Goal: Find specific page/section: Find specific page/section

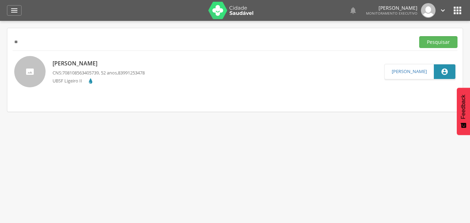
type input "*"
type input "**********"
click at [419, 36] on button "Pesquisar" at bounding box center [438, 42] width 38 height 12
drag, startPoint x: 82, startPoint y: 45, endPoint x: 0, endPoint y: 33, distance: 83.3
click at [0, 33] on div " Supervisão  Distritos  Ubs Coordenador: - Queimadas / PB Intervalo de Tempo…" at bounding box center [235, 132] width 470 height 223
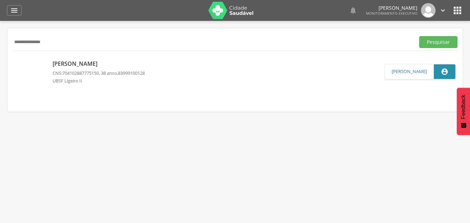
click at [419, 36] on button "Pesquisar" at bounding box center [438, 42] width 38 height 12
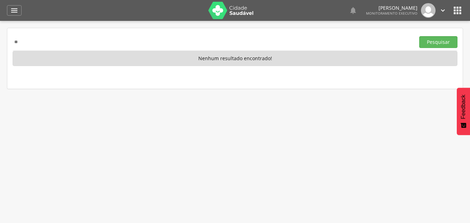
type input "*"
type input "**********"
click at [419, 36] on button "Pesquisar" at bounding box center [438, 42] width 38 height 12
drag, startPoint x: 61, startPoint y: 42, endPoint x: 0, endPoint y: 41, distance: 60.5
click at [0, 41] on div " Supervisão  Distritos  Ubs Coordenador: - Queimadas / PB Intervalo de Tempo…" at bounding box center [235, 132] width 470 height 223
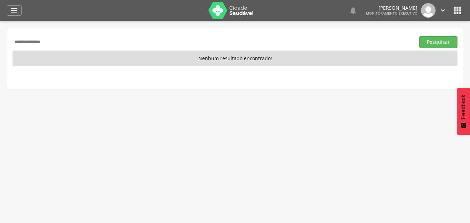
click at [419, 36] on button "Pesquisar" at bounding box center [438, 42] width 38 height 12
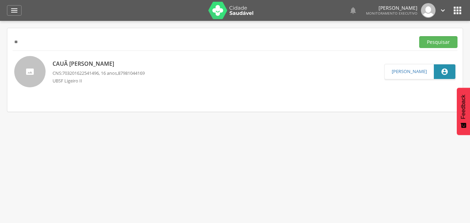
type input "*"
type input "**********"
click at [419, 36] on button "Pesquisar" at bounding box center [438, 42] width 38 height 12
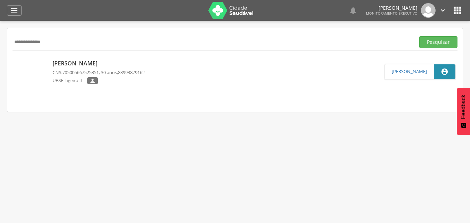
drag, startPoint x: 56, startPoint y: 42, endPoint x: 1, endPoint y: 42, distance: 54.6
click at [1, 42] on div " Supervisão  Distritos  Ubs Coordenador: - Queimadas / PB Intervalo de Tempo…" at bounding box center [235, 132] width 470 height 223
drag, startPoint x: 1, startPoint y: 42, endPoint x: 10, endPoint y: 40, distance: 8.9
drag, startPoint x: 10, startPoint y: 40, endPoint x: 59, endPoint y: 35, distance: 50.0
click at [59, 35] on div "**********" at bounding box center [235, 41] width 445 height 17
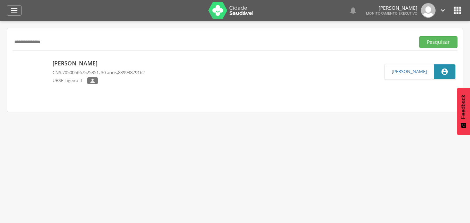
drag, startPoint x: 57, startPoint y: 40, endPoint x: 0, endPoint y: 36, distance: 57.2
click at [0, 36] on div " Supervisão  Distritos  Ubs Coordenador: - Queimadas / PB Intervalo de Tempo…" at bounding box center [235, 132] width 470 height 223
click at [6, 46] on div " Supervisão  Distritos  Ubs Coordenador: - Queimadas / PB Intervalo de Tempo…" at bounding box center [235, 132] width 470 height 223
drag, startPoint x: 126, startPoint y: 58, endPoint x: 0, endPoint y: 44, distance: 127.1
click at [0, 44] on div " Supervisão  Distritos  Ubs Coordenador: - Queimadas / PB Intervalo de Tempo…" at bounding box center [235, 132] width 470 height 223
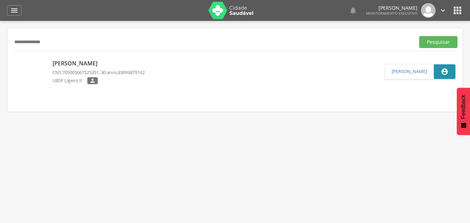
type input "**********"
click at [419, 36] on button "Pesquisar" at bounding box center [438, 42] width 38 height 12
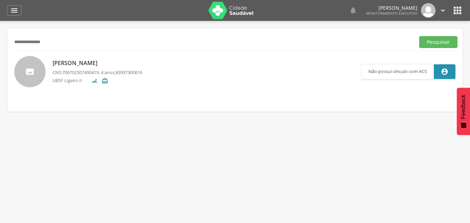
drag, startPoint x: 70, startPoint y: 41, endPoint x: 0, endPoint y: 42, distance: 69.9
click at [0, 42] on div " Supervisão  Distritos  Ubs Coordenador: - Queimadas / PB Intervalo de Tempo…" at bounding box center [235, 132] width 470 height 223
click at [115, 63] on p "Everton Ribeiro Ramos" at bounding box center [98, 63] width 90 height 8
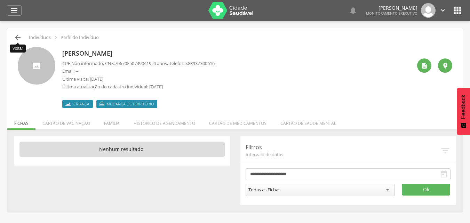
click at [20, 40] on icon "" at bounding box center [18, 37] width 8 height 8
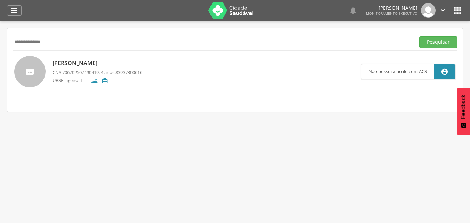
type input "**********"
click at [419, 36] on button "Pesquisar" at bounding box center [438, 42] width 38 height 12
drag, startPoint x: 69, startPoint y: 43, endPoint x: 4, endPoint y: 75, distance: 72.3
click at [4, 75] on div " Supervisão  Distritos  Ubs Coordenador: - Queimadas / PB Intervalo de Tempo…" at bounding box center [235, 132] width 470 height 223
type input "**********"
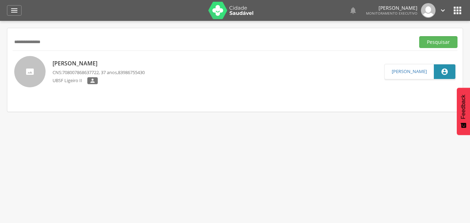
click at [419, 36] on button "Pesquisar" at bounding box center [438, 42] width 38 height 12
